Goal: Task Accomplishment & Management: Manage account settings

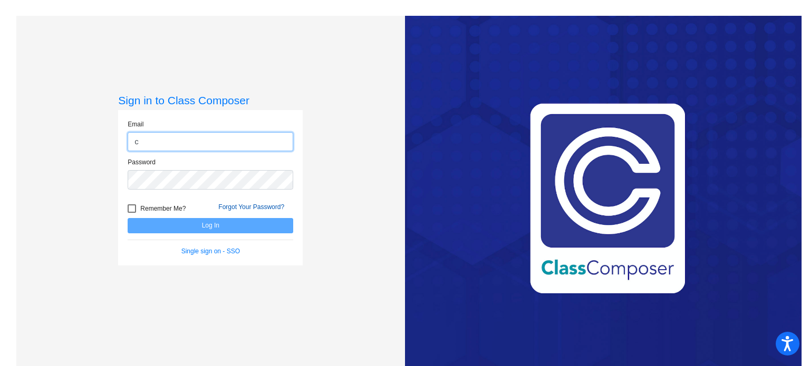
type input "[EMAIL_ADDRESS][DOMAIN_NAME]"
click at [133, 204] on div at bounding box center [132, 208] width 8 height 8
click at [132, 213] on input "Remember Me?" at bounding box center [131, 213] width 1 height 1
checkbox input "true"
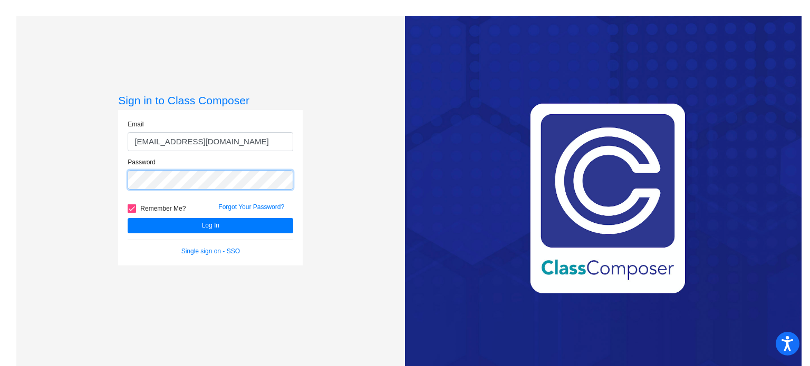
click at [128, 218] on button "Log In" at bounding box center [210, 225] width 165 height 15
click at [231, 204] on link "Forgot Your Password?" at bounding box center [251, 206] width 66 height 7
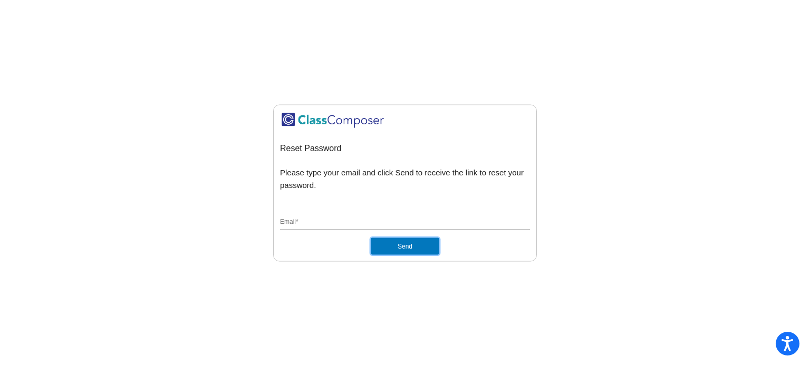
click at [412, 245] on button "Send" at bounding box center [405, 246] width 69 height 17
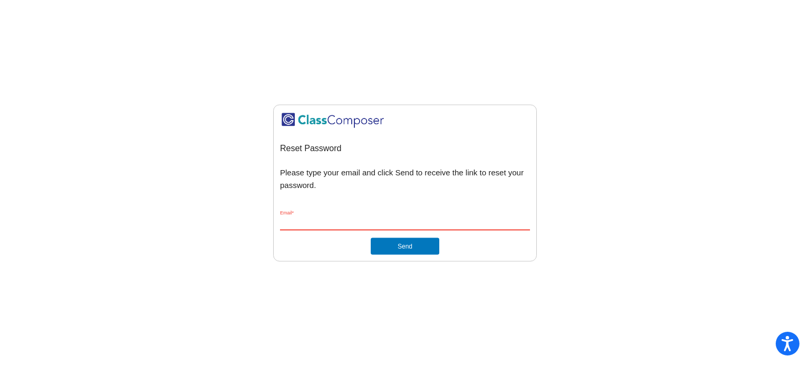
click at [358, 223] on input "Email *" at bounding box center [405, 222] width 250 height 9
type input "[EMAIL_ADDRESS][DOMAIN_NAME]"
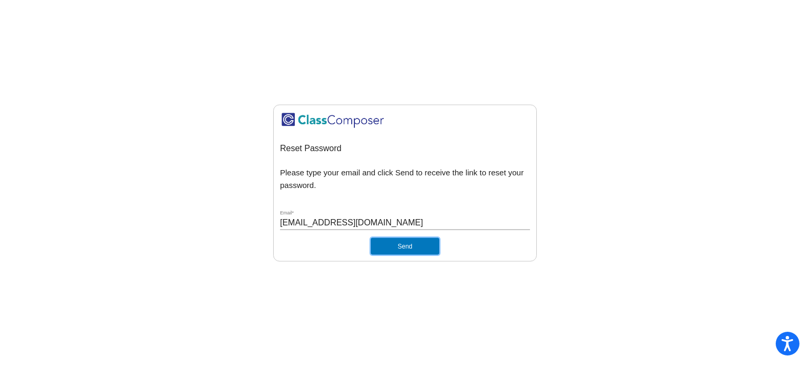
click at [391, 242] on button "Send" at bounding box center [405, 246] width 69 height 17
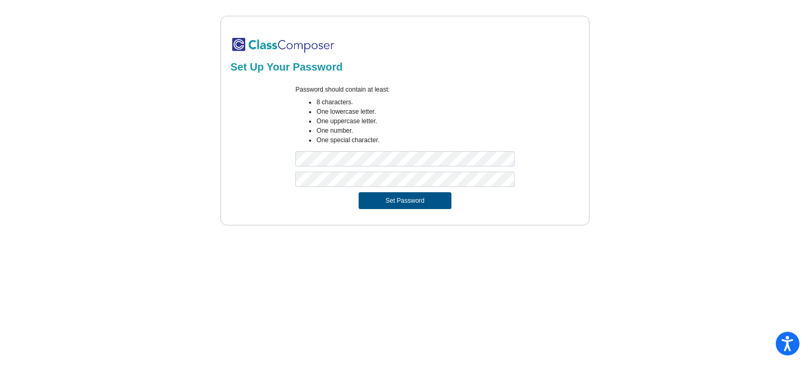
click at [392, 195] on button "Set Password" at bounding box center [404, 200] width 93 height 17
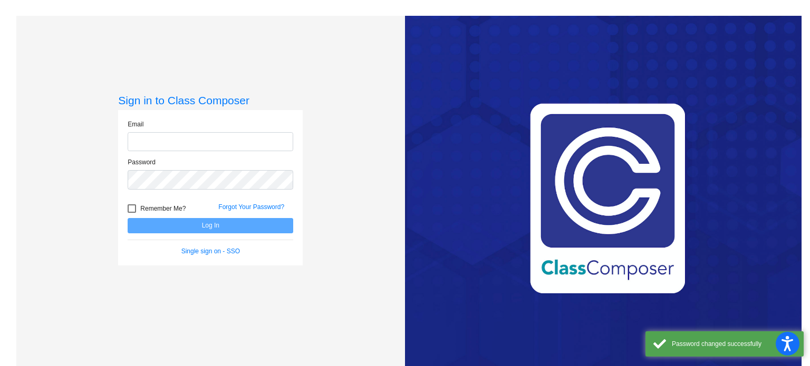
type input "[EMAIL_ADDRESS][DOMAIN_NAME]"
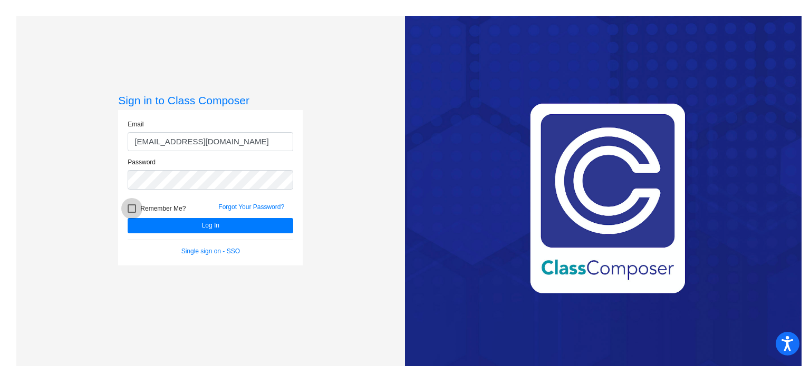
click at [135, 205] on label "Remember Me?" at bounding box center [157, 208] width 58 height 13
click at [132, 213] on input "Remember Me?" at bounding box center [131, 213] width 1 height 1
checkbox input "true"
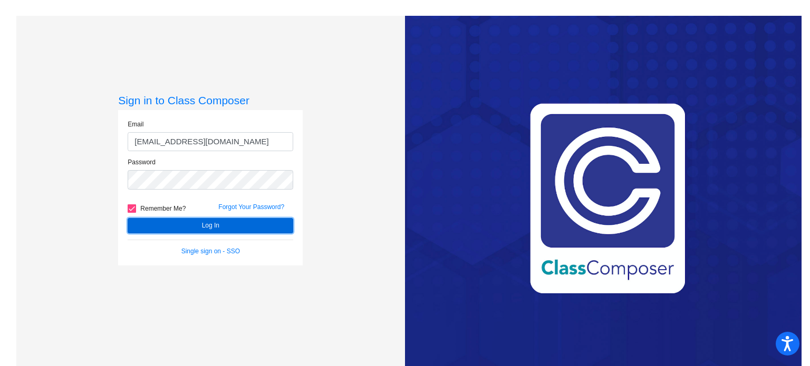
click at [147, 219] on button "Log In" at bounding box center [210, 225] width 165 height 15
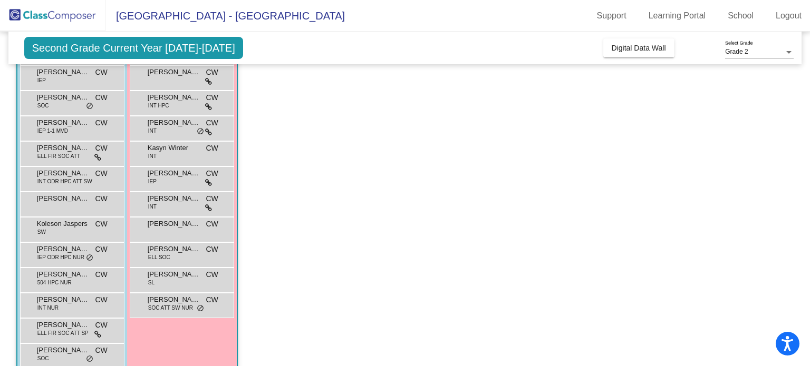
scroll to position [173, 0]
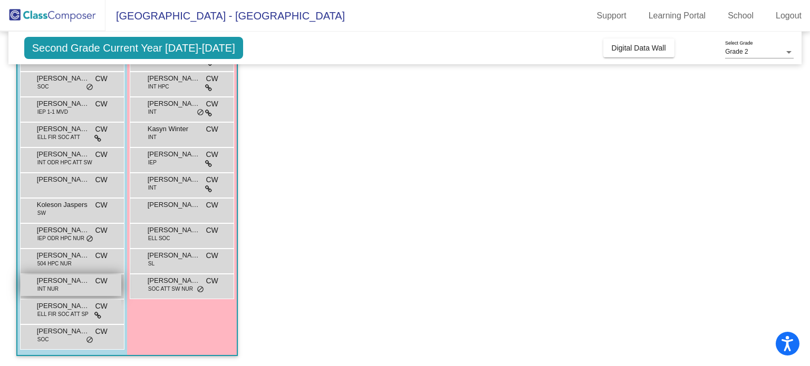
click at [52, 287] on span "INT NUR" at bounding box center [47, 289] width 21 height 8
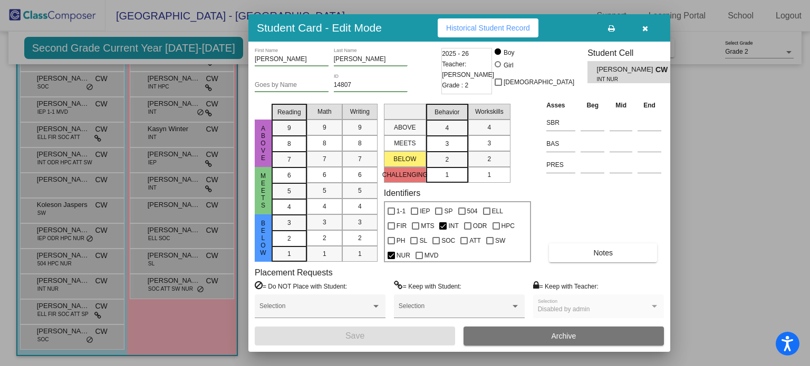
click at [471, 29] on span "Historical Student Record" at bounding box center [488, 28] width 84 height 8
